Goal: Task Accomplishment & Management: Complete application form

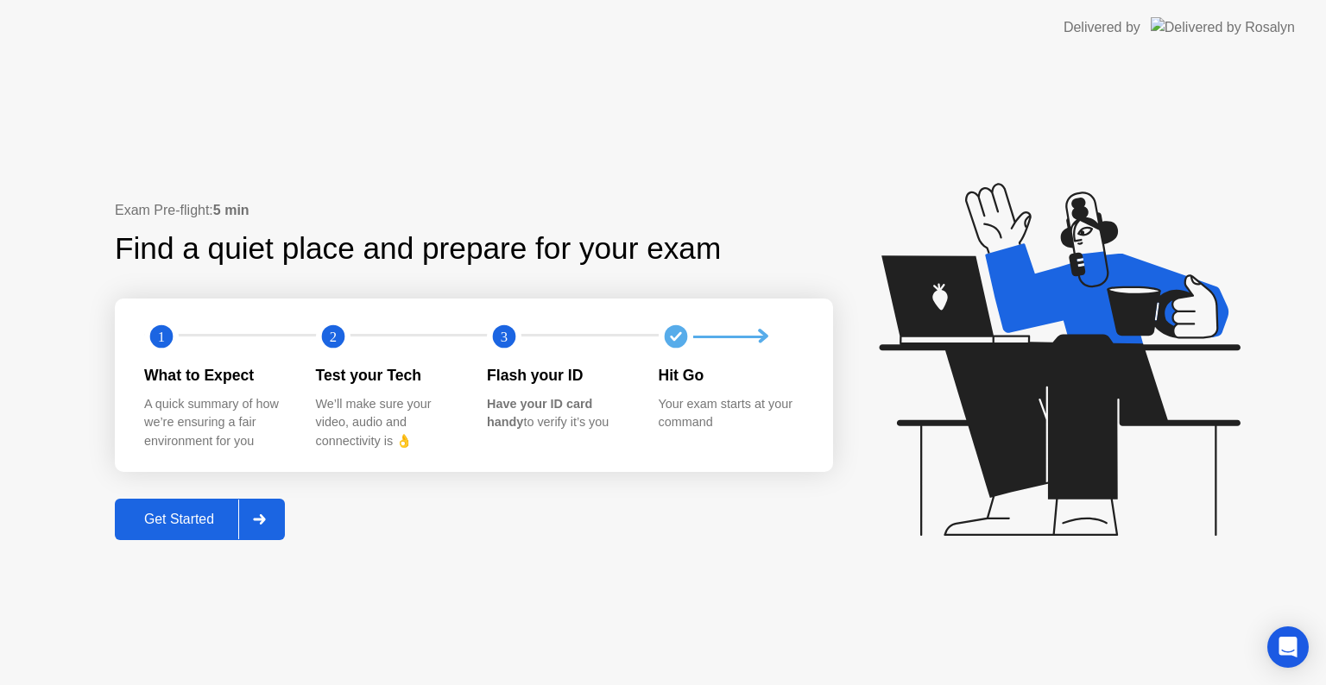
click at [176, 527] on div "Get Started" at bounding box center [179, 520] width 118 height 16
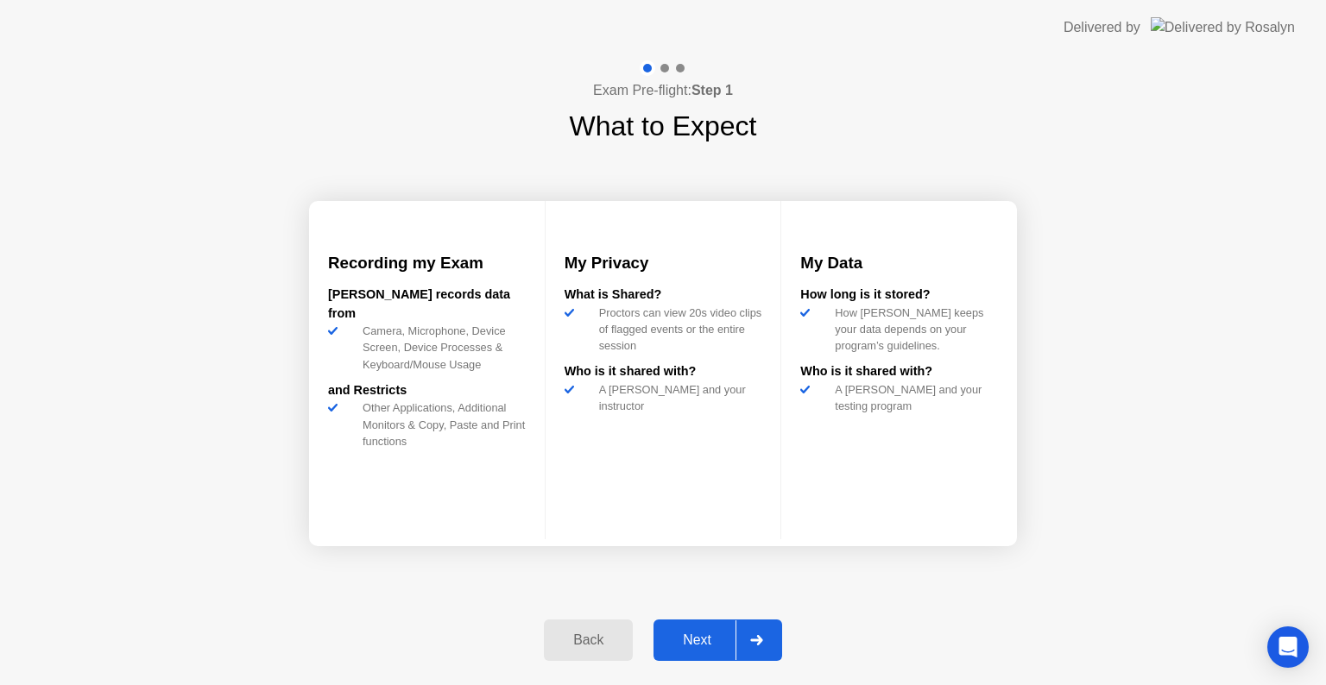
click at [691, 644] on div "Next" at bounding box center [697, 641] width 77 height 16
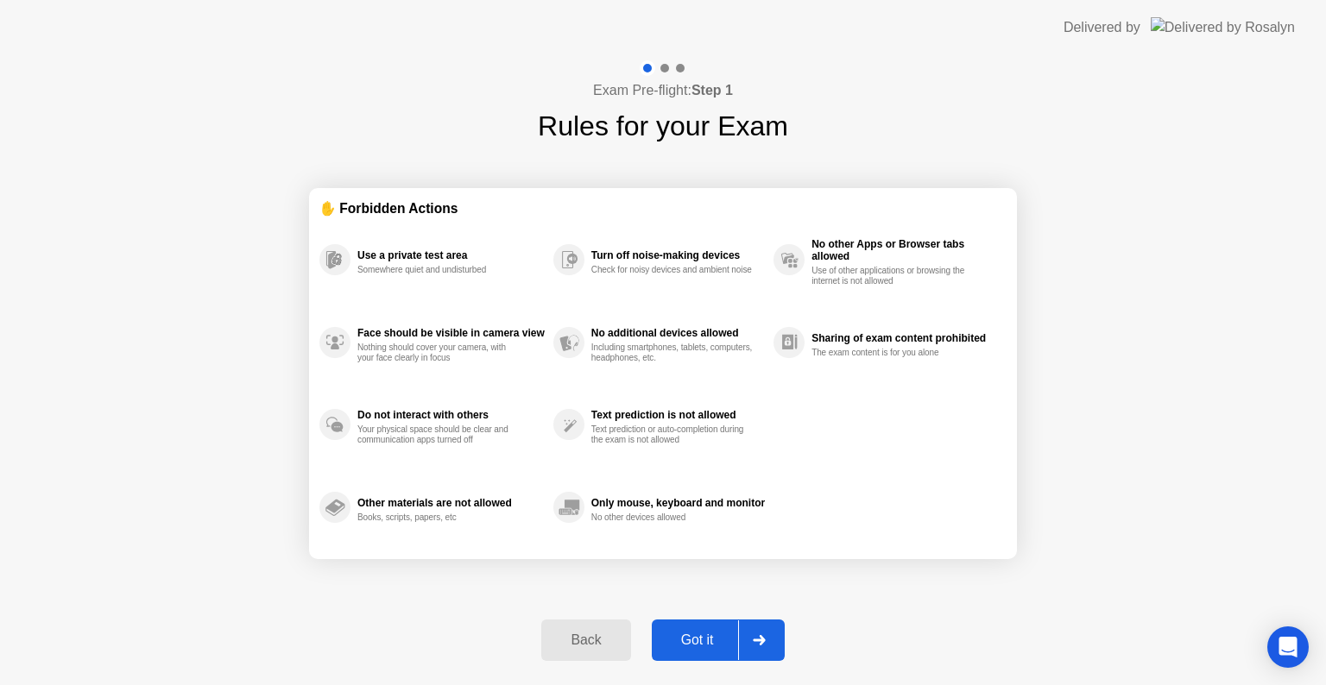
click at [691, 644] on div "Got it" at bounding box center [697, 641] width 81 height 16
select select "**********"
select select "*******"
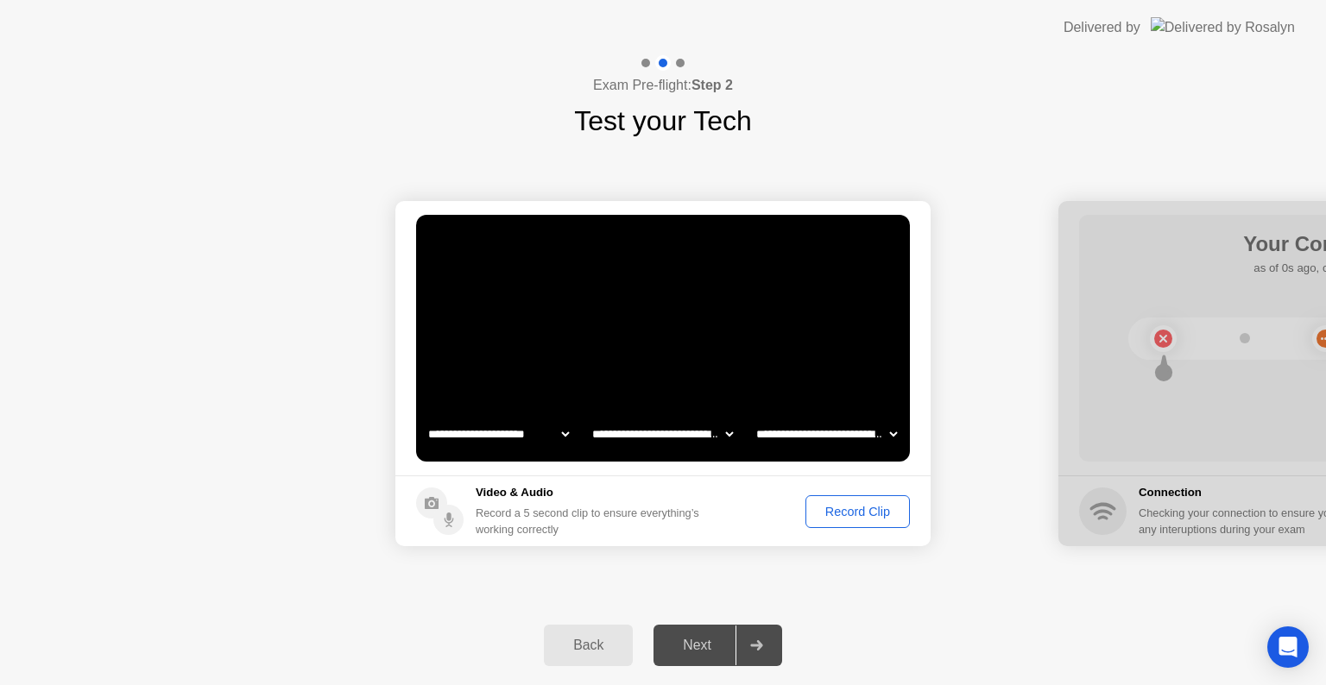
click at [874, 509] on div "Record Clip" at bounding box center [857, 512] width 92 height 14
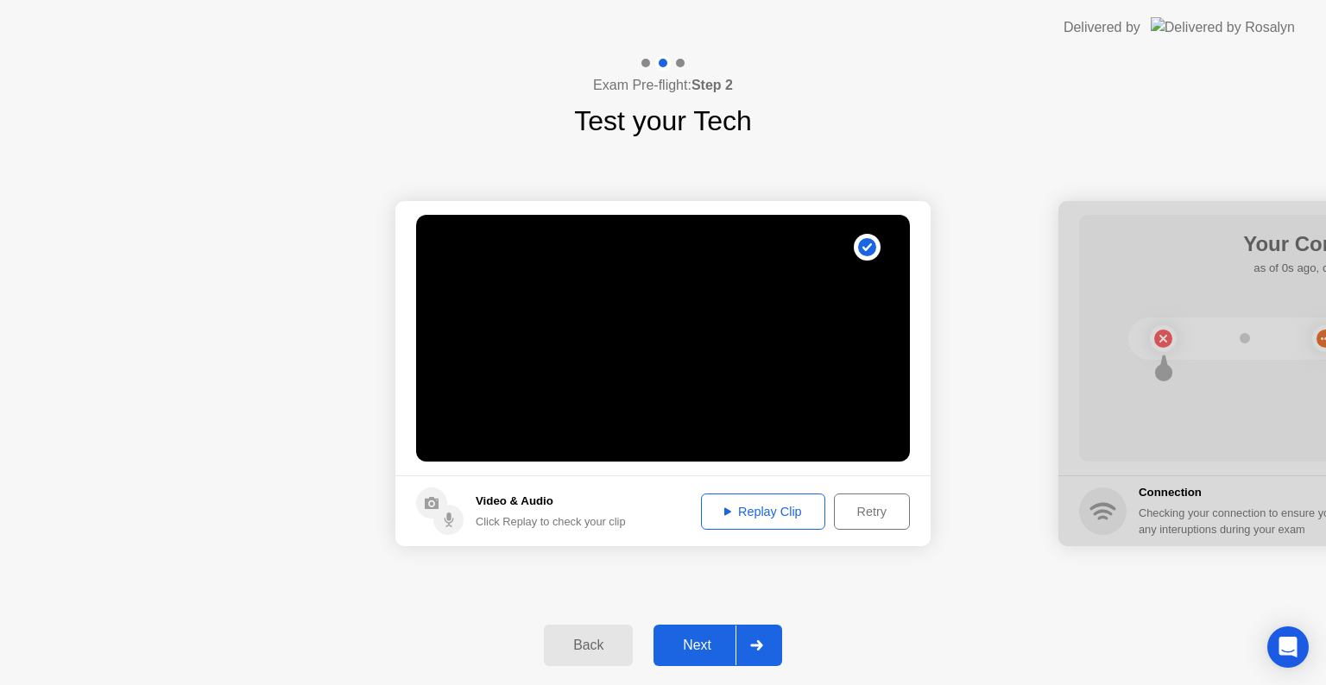
click at [679, 642] on div "Next" at bounding box center [697, 646] width 77 height 16
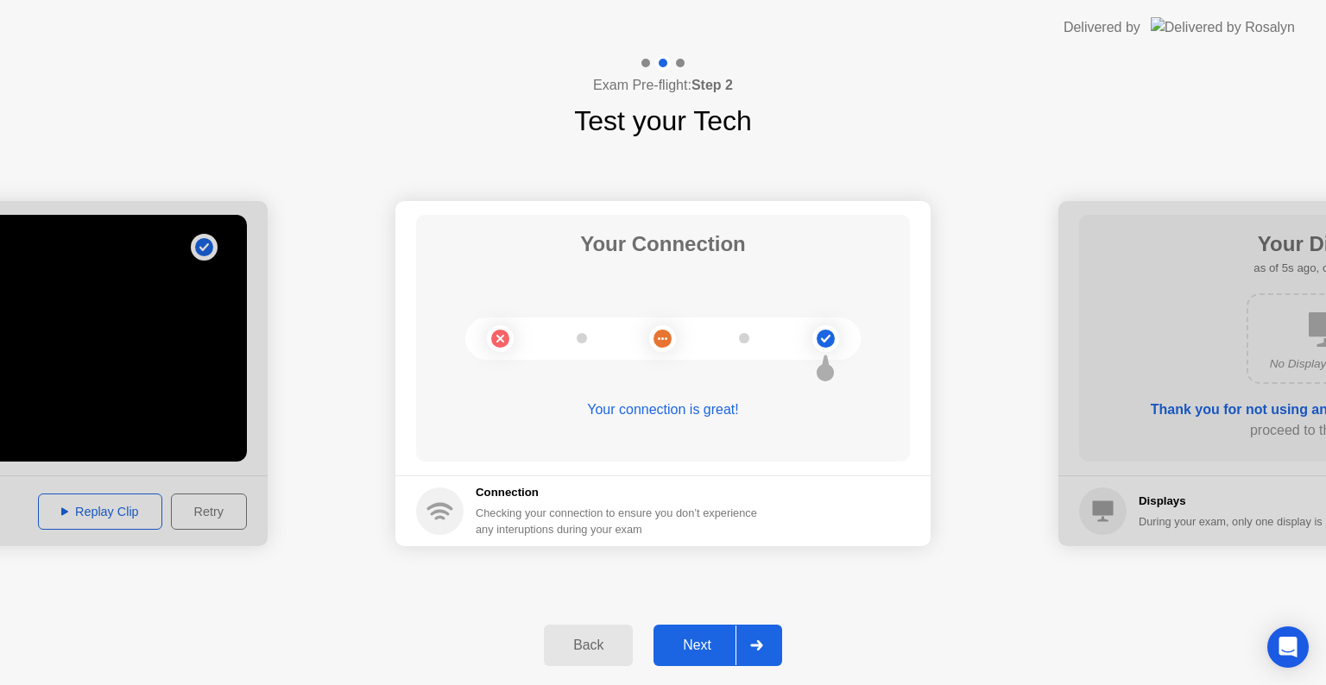
click at [676, 660] on button "Next" at bounding box center [717, 645] width 129 height 41
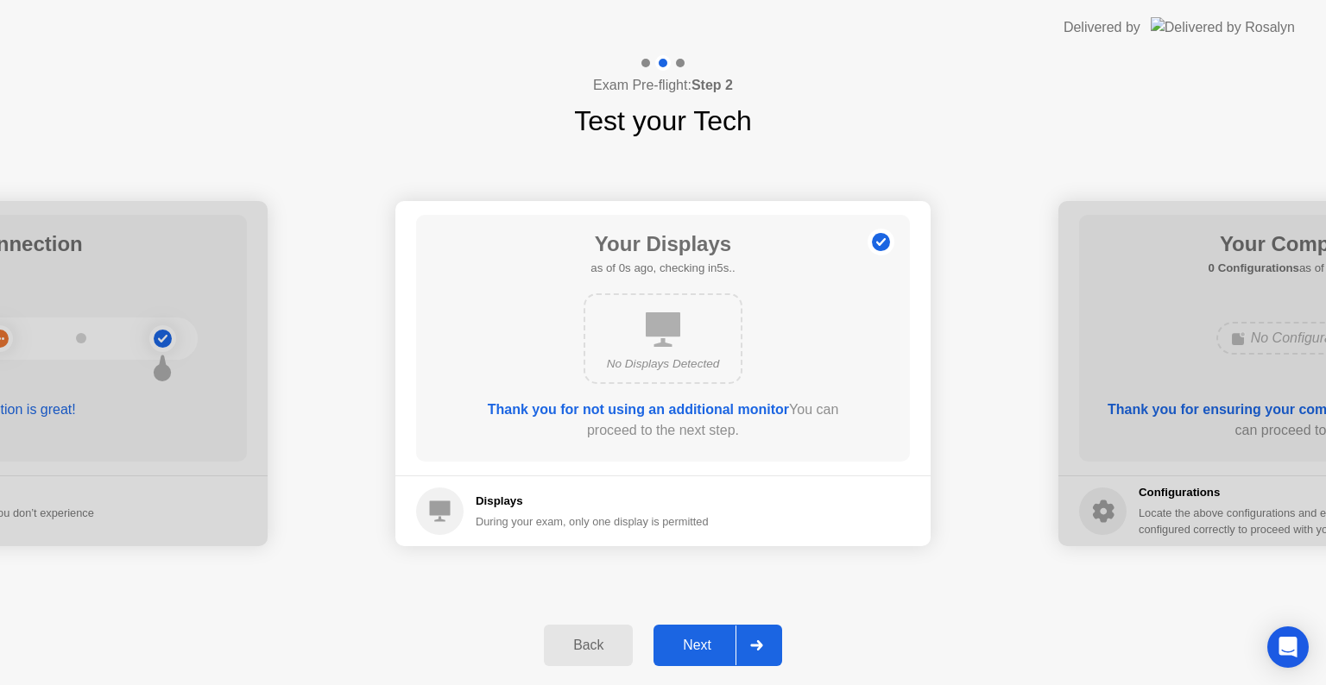
click at [676, 660] on button "Next" at bounding box center [717, 645] width 129 height 41
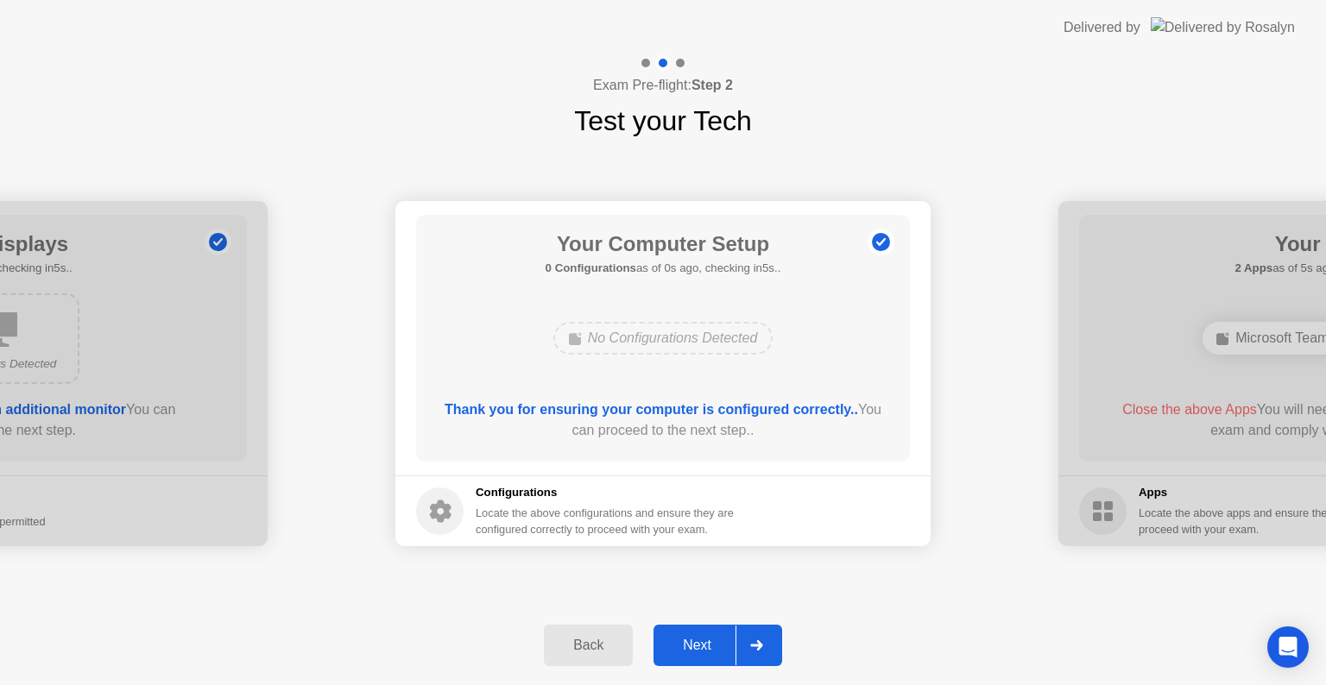
click at [676, 660] on button "Next" at bounding box center [717, 645] width 129 height 41
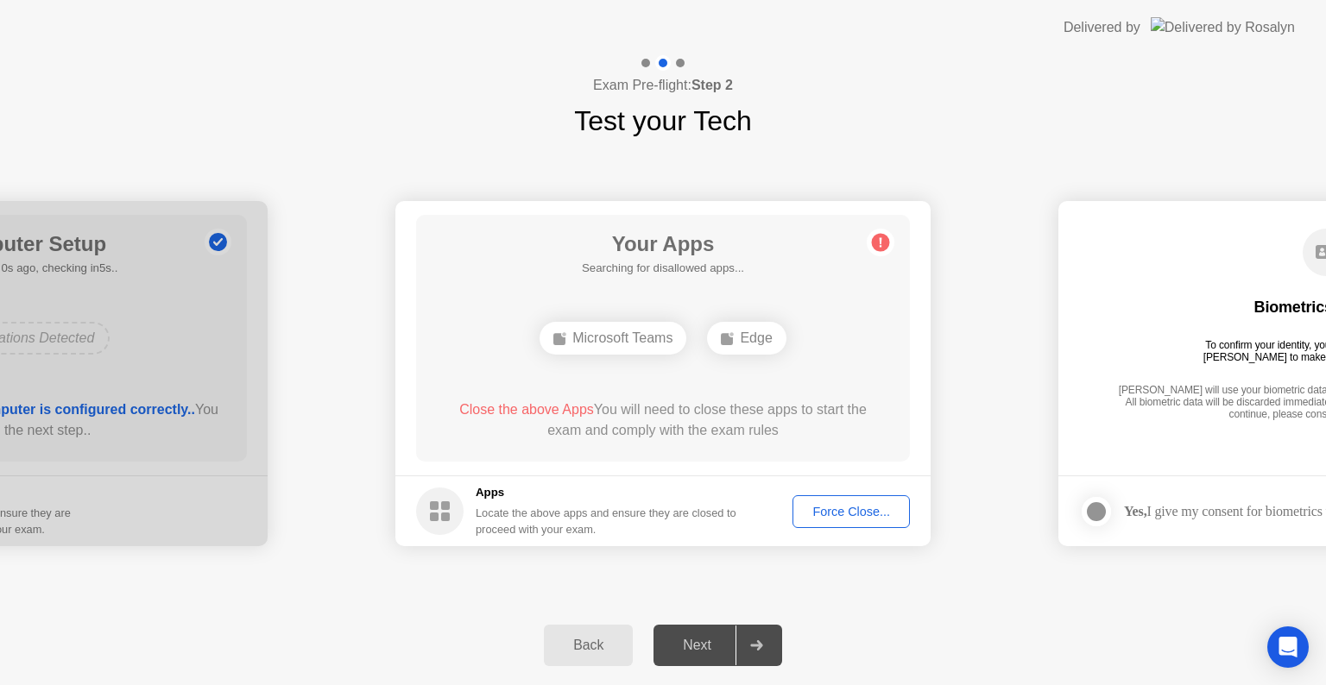
click at [856, 519] on div "Force Close..." at bounding box center [851, 512] width 105 height 14
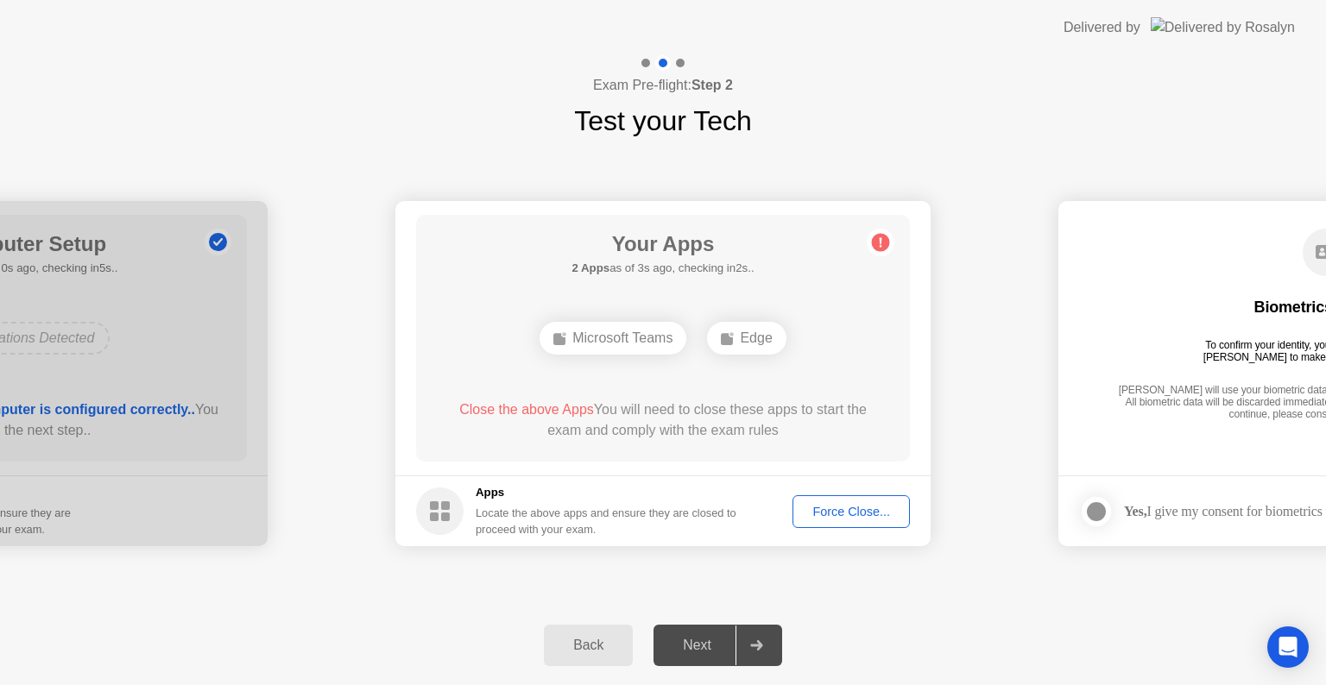
click at [853, 510] on div "Force Close..." at bounding box center [851, 512] width 105 height 14
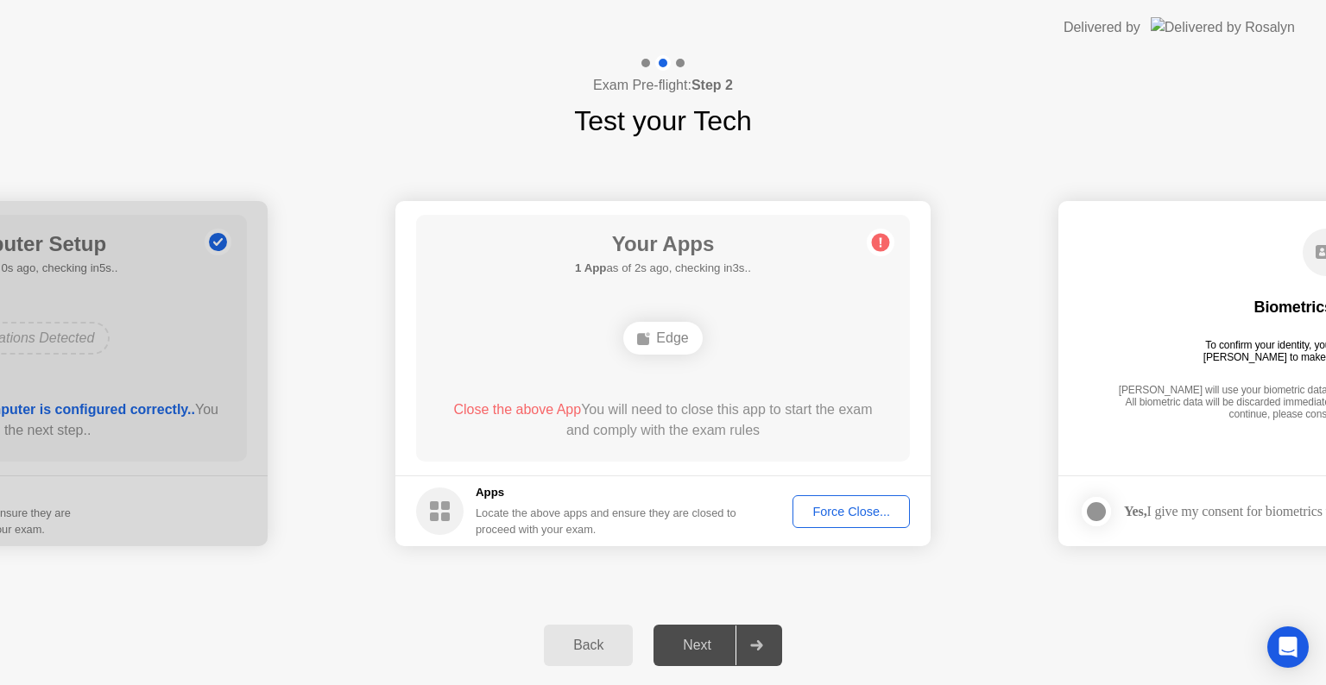
click at [806, 505] on div "Force Close..." at bounding box center [851, 512] width 105 height 14
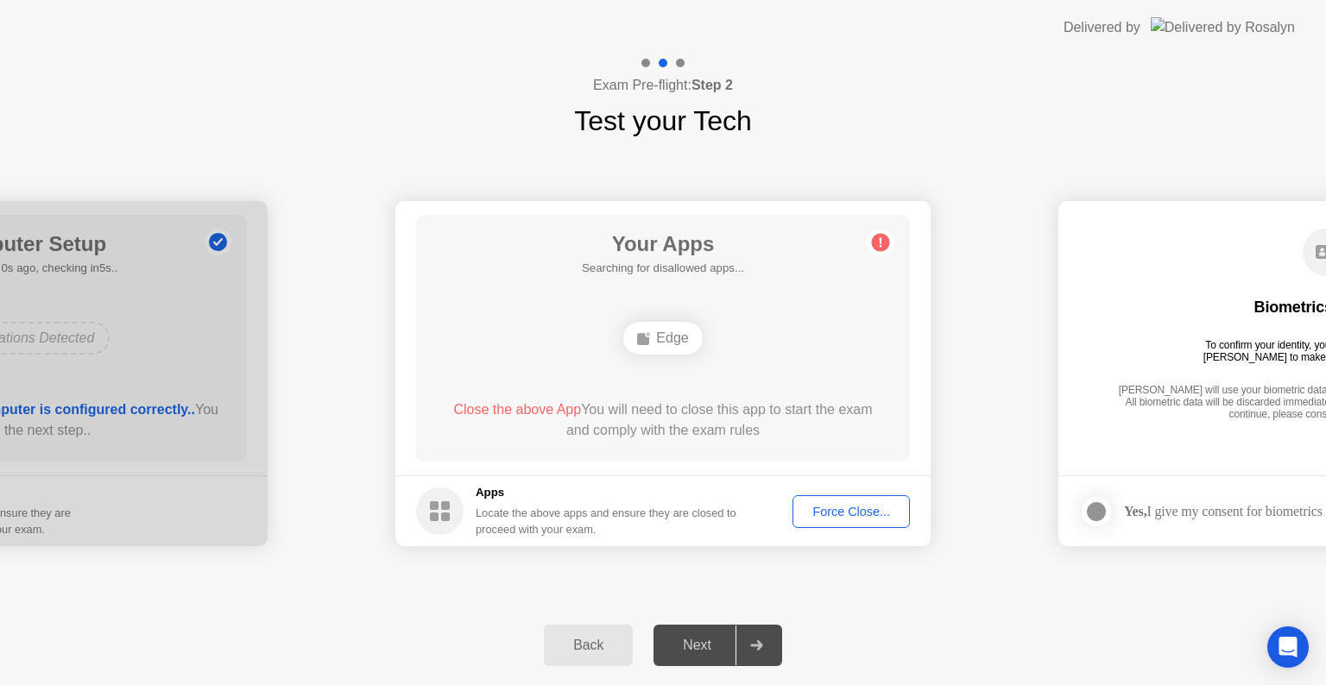
click at [847, 514] on div "Force Close..." at bounding box center [851, 512] width 105 height 14
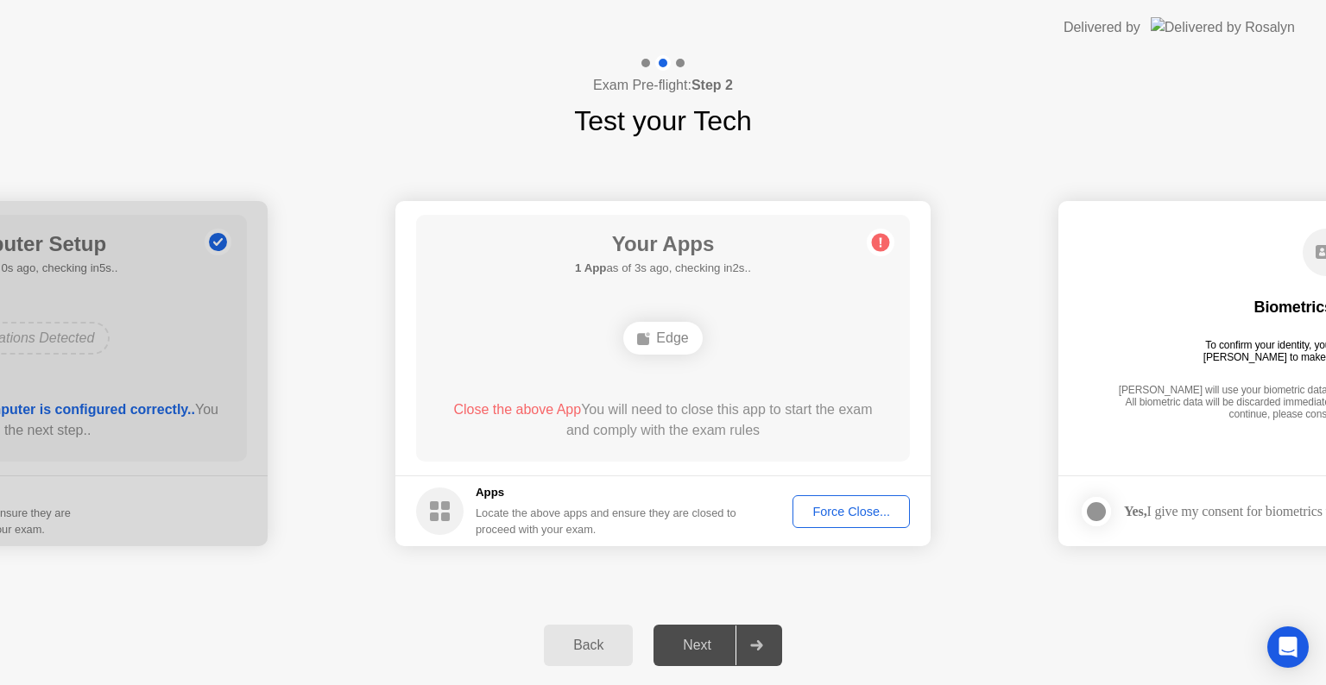
click at [838, 511] on div "Force Close..." at bounding box center [851, 512] width 105 height 14
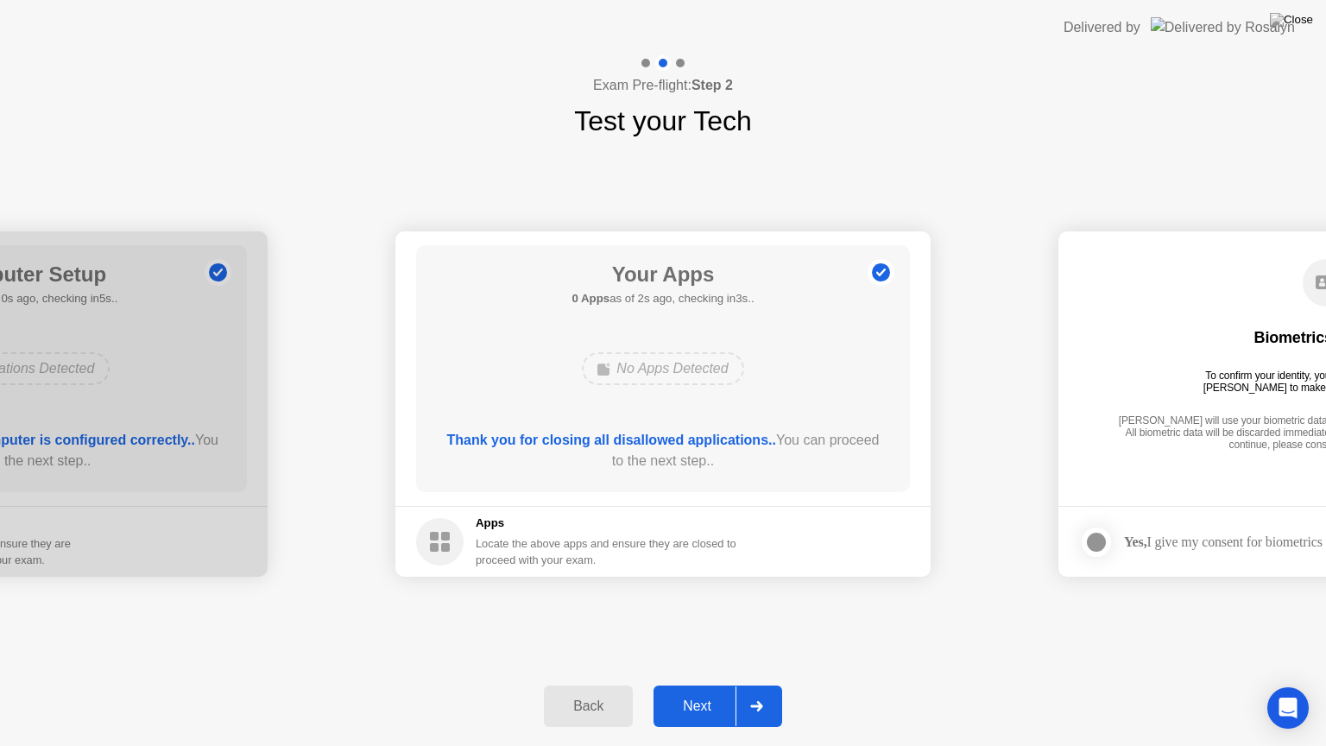
click at [700, 685] on div "Next" at bounding box center [697, 706] width 77 height 16
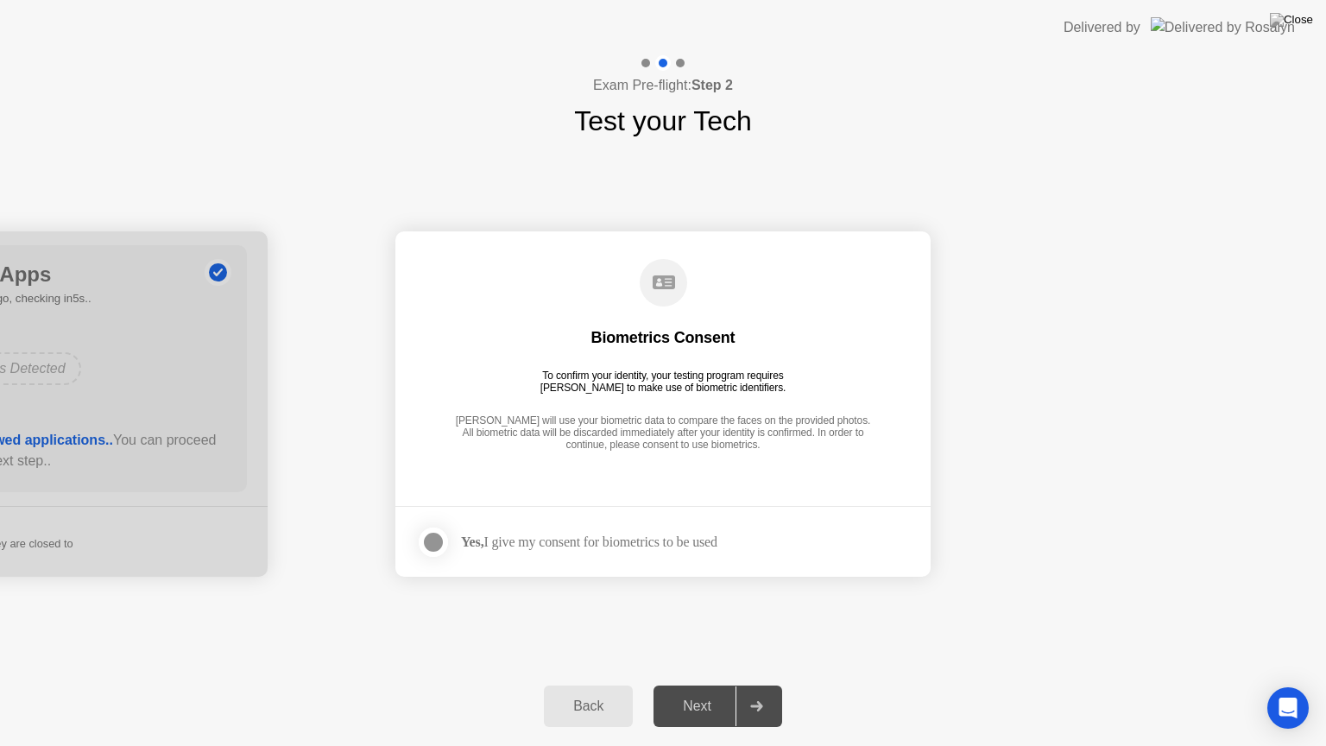
click at [443, 546] on div at bounding box center [433, 542] width 21 height 21
click at [691, 685] on div "Next" at bounding box center [697, 706] width 77 height 16
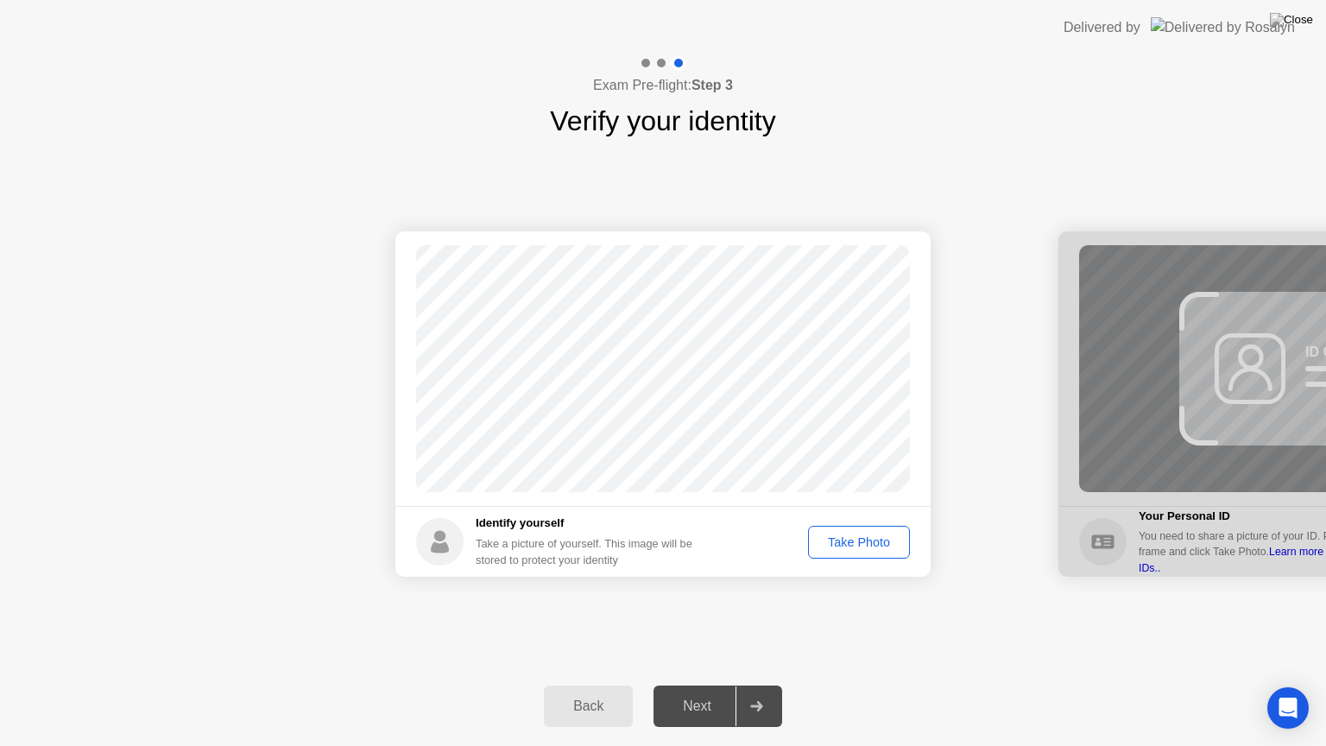
click at [893, 544] on div "Take Photo" at bounding box center [859, 542] width 90 height 14
click at [665, 685] on div "Next" at bounding box center [697, 706] width 77 height 16
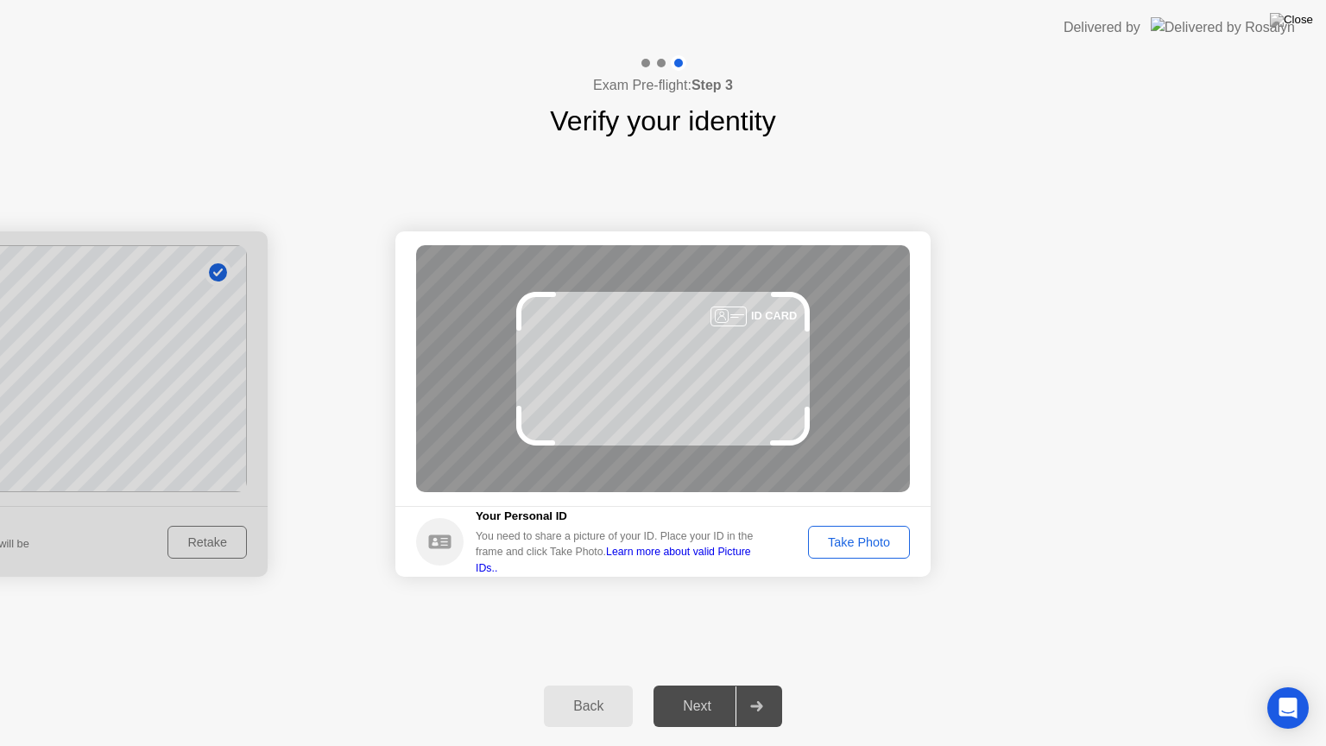
click at [849, 539] on div "Take Photo" at bounding box center [859, 542] width 90 height 14
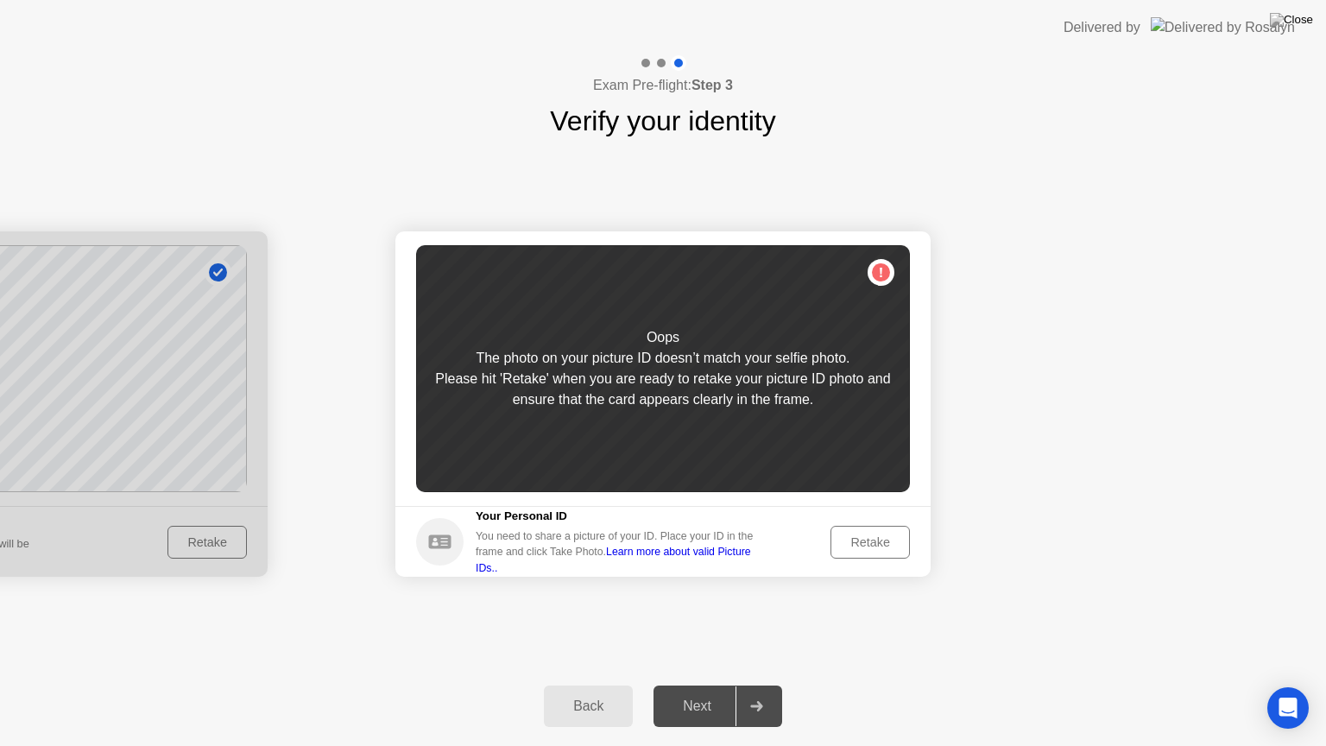
click at [849, 538] on div "Retake" at bounding box center [869, 542] width 67 height 14
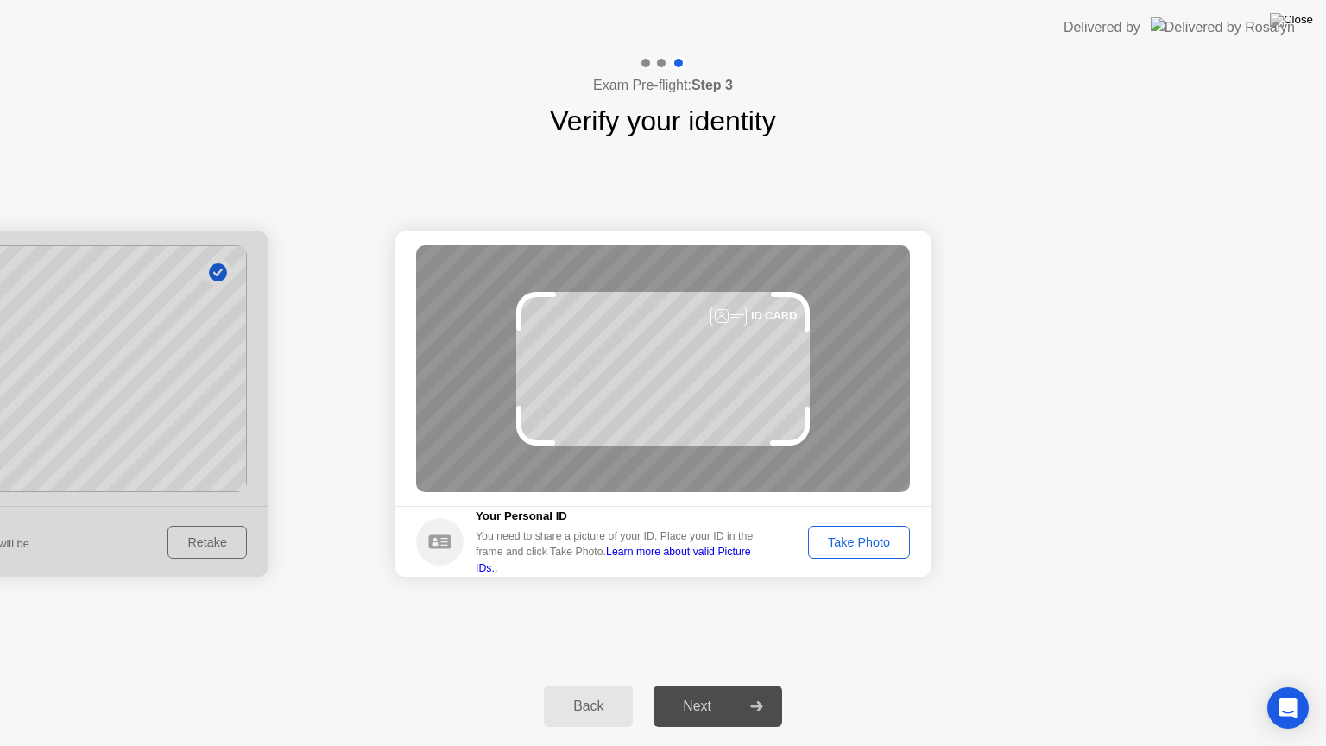
click at [849, 538] on div "Take Photo" at bounding box center [859, 542] width 90 height 14
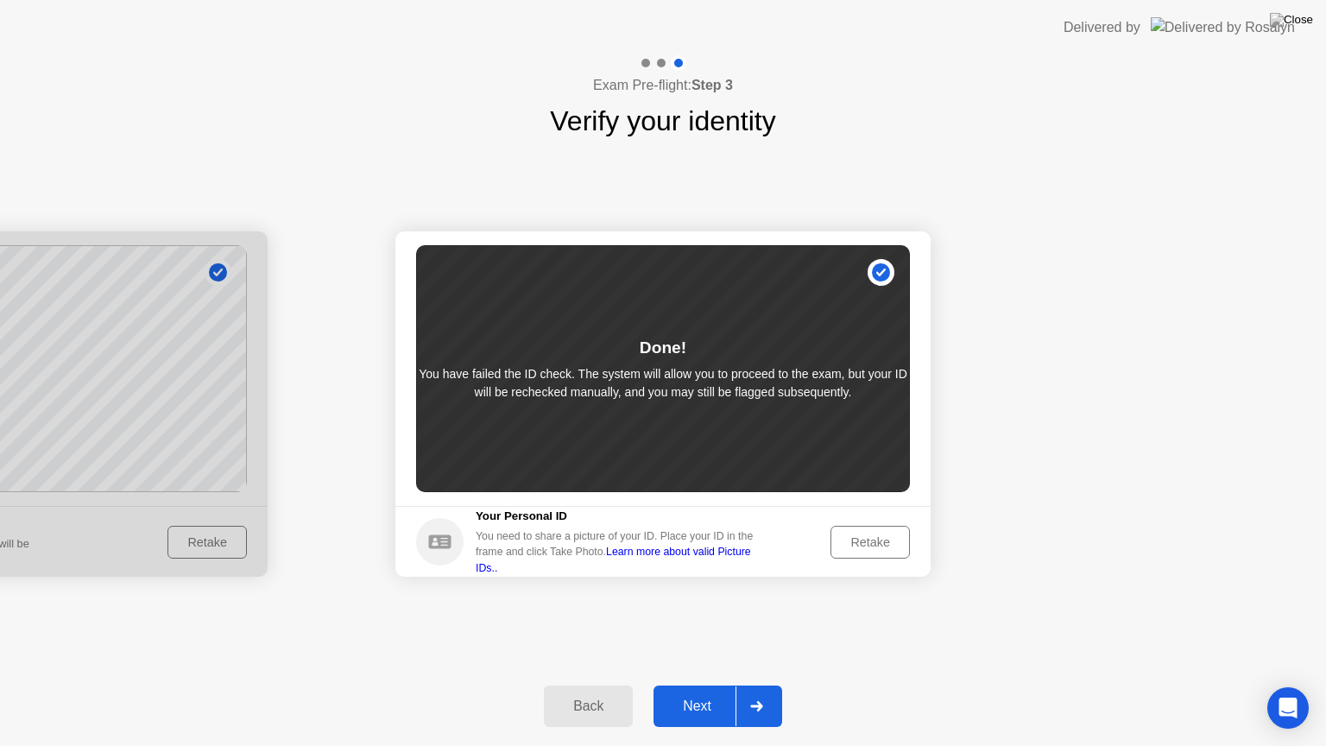
click at [685, 685] on div "Next" at bounding box center [697, 706] width 77 height 16
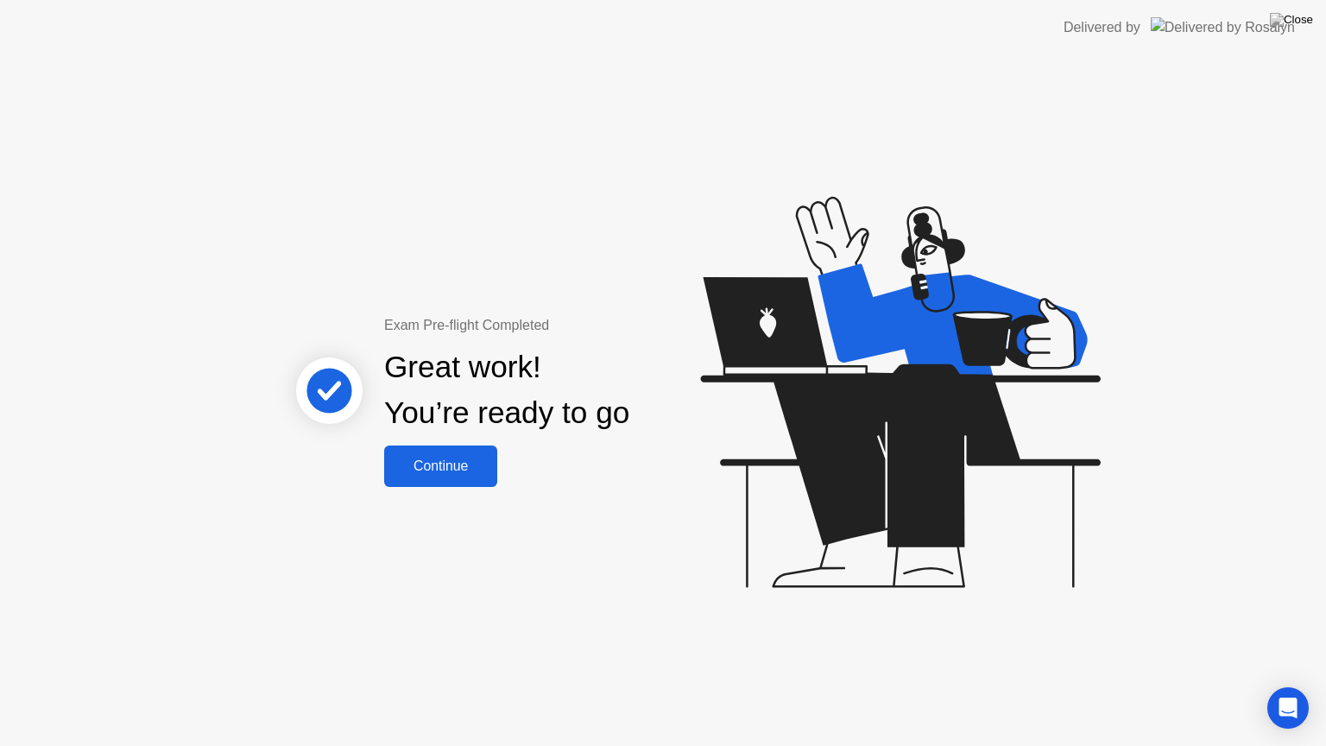
click at [443, 465] on div "Continue" at bounding box center [440, 466] width 103 height 16
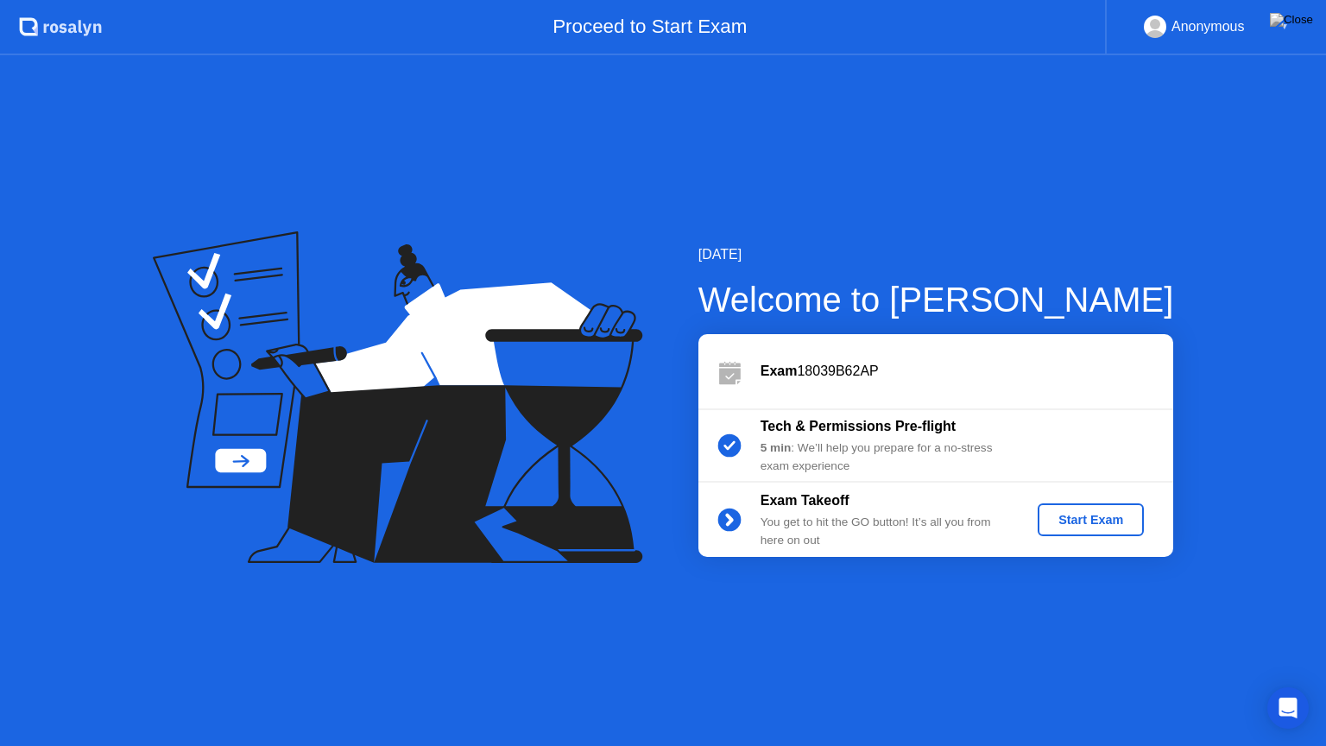
click at [1095, 530] on button "Start Exam" at bounding box center [1091, 519] width 106 height 33
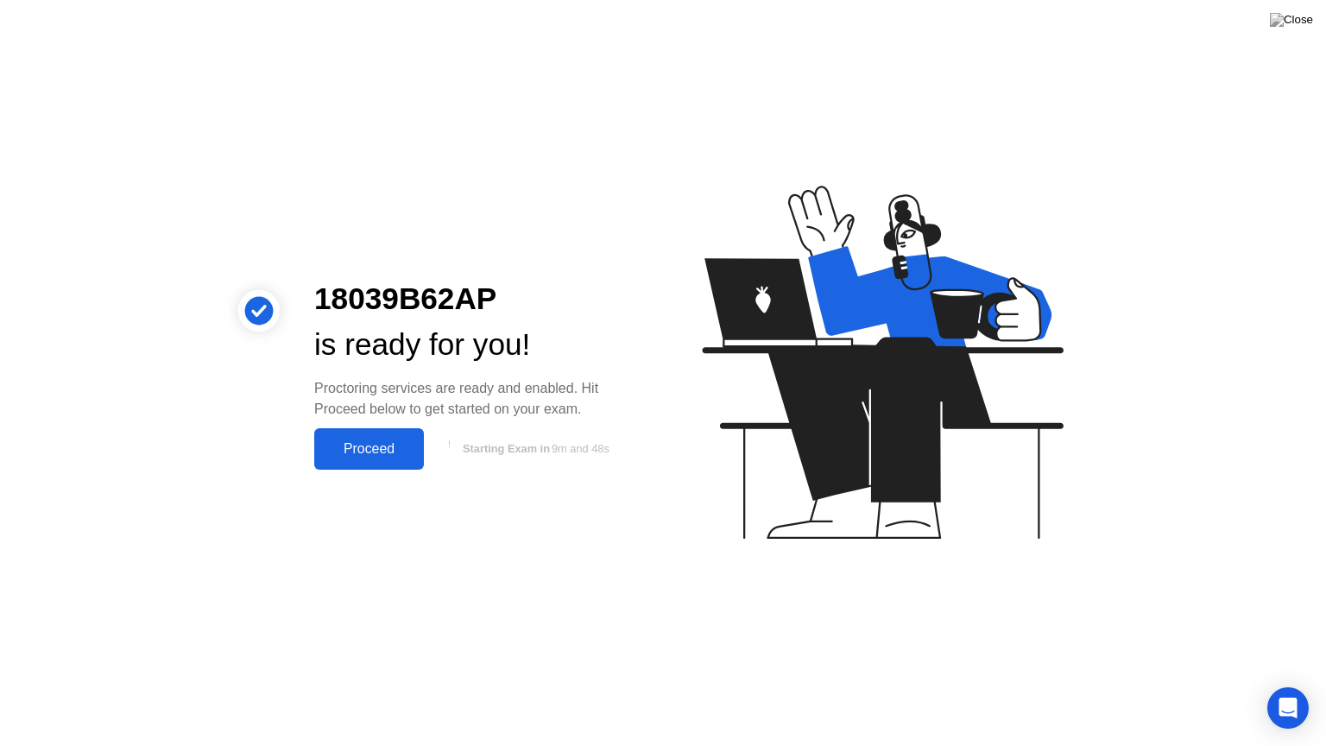
click at [394, 451] on div "Proceed" at bounding box center [368, 449] width 99 height 16
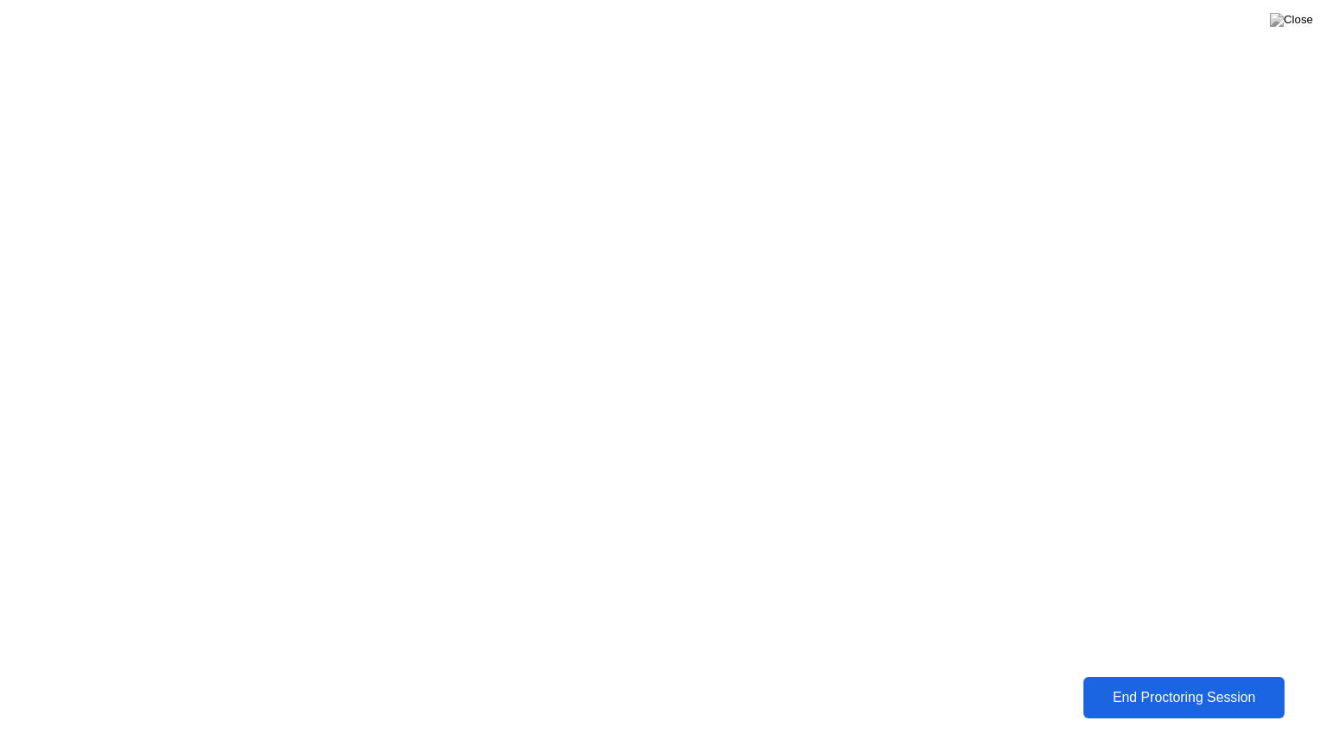
click at [1133, 685] on div "End Proctoring Session" at bounding box center [1185, 698] width 192 height 16
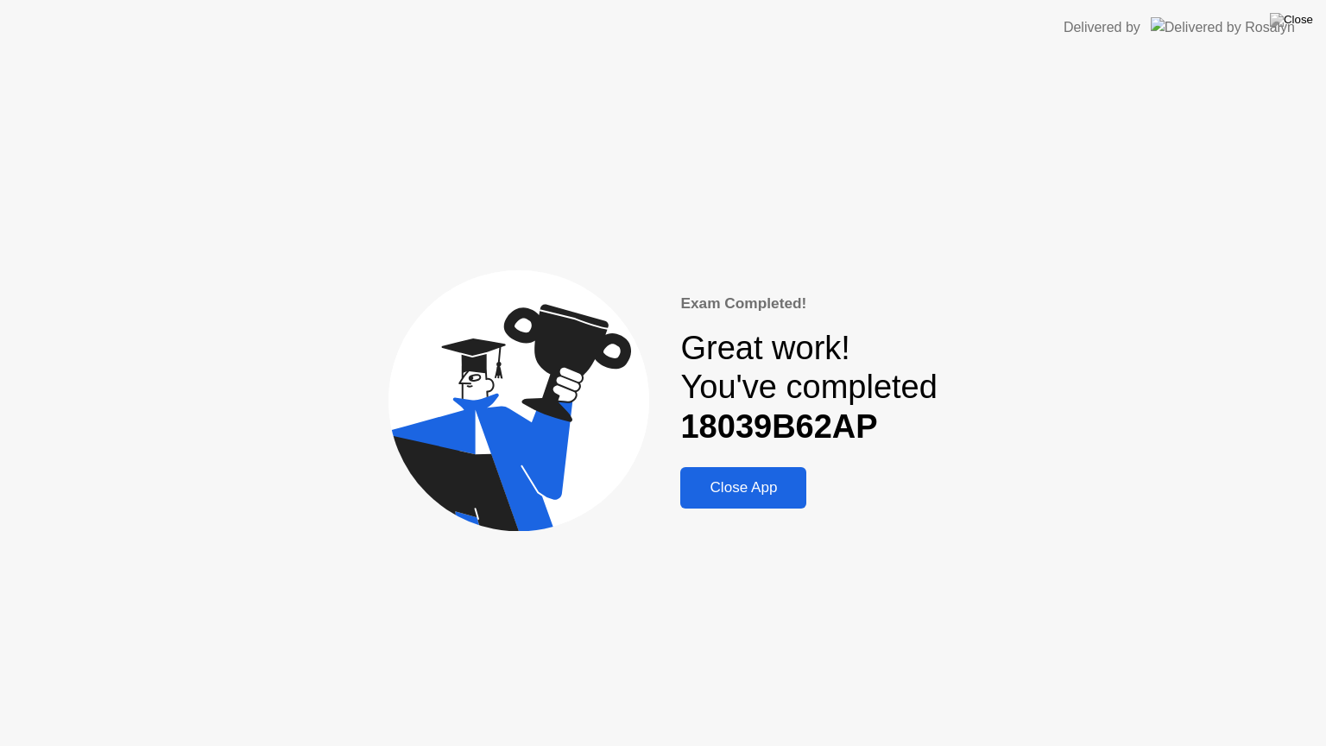
click at [763, 491] on div "Close App" at bounding box center [743, 487] width 116 height 17
